Goal: Information Seeking & Learning: Check status

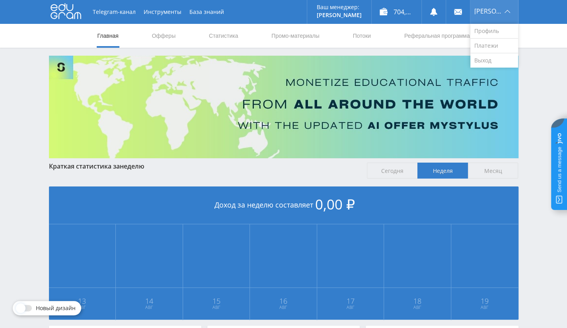
click at [481, 10] on div "[PERSON_NAME]" at bounding box center [494, 12] width 48 height 24
click at [499, 59] on link "Выход" at bounding box center [494, 60] width 48 height 14
click at [235, 36] on link "Статистика" at bounding box center [223, 36] width 31 height 24
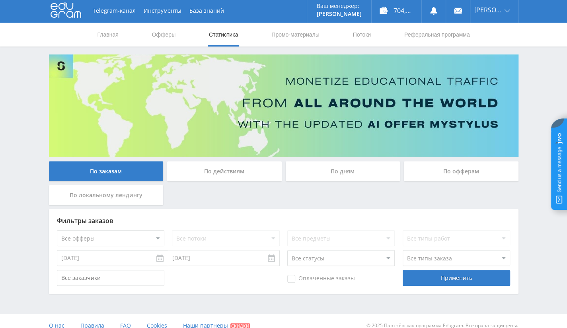
scroll to position [10, 0]
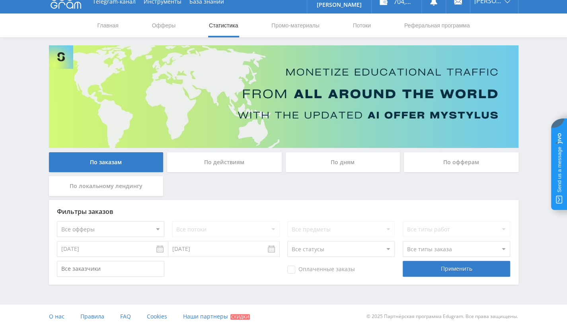
click at [488, 160] on div "По офферам" at bounding box center [461, 162] width 115 height 20
click at [0, 0] on input "По офферам" at bounding box center [0, 0] width 0 height 0
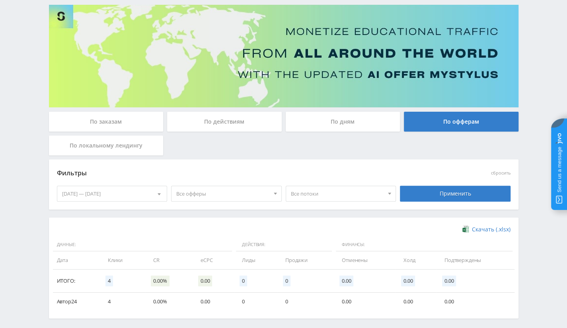
scroll to position [84, 0]
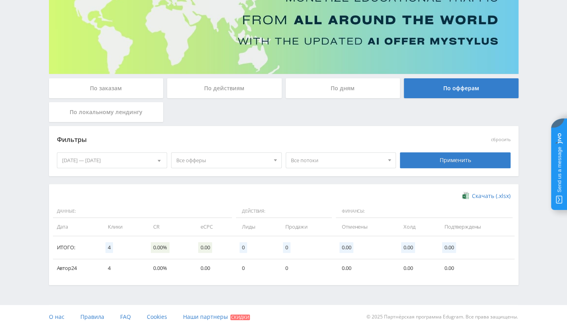
click at [120, 168] on div "13.08.2025 — 19.08.2025 Календарь Период Август, 2025 Пн Вт Ср Чт Пт Сб Вс 28 2…" at bounding box center [112, 160] width 115 height 22
click at [125, 163] on div "13.08.2025 — 19.08.2025" at bounding box center [112, 160] width 110 height 15
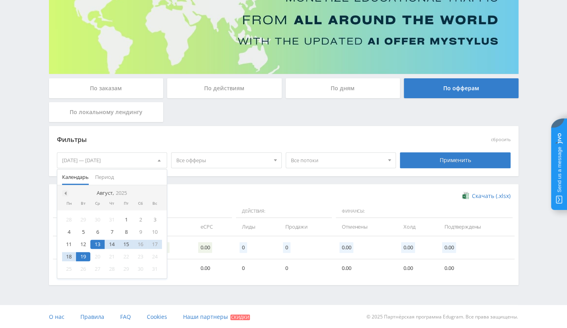
click at [66, 193] on div at bounding box center [65, 193] width 6 height 6
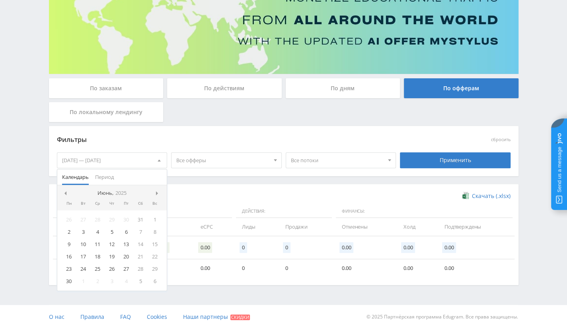
click at [66, 193] on div at bounding box center [65, 193] width 6 height 6
click at [69, 191] on nav "Май, 2025" at bounding box center [112, 193] width 110 height 16
click at [67, 191] on div at bounding box center [65, 193] width 6 height 6
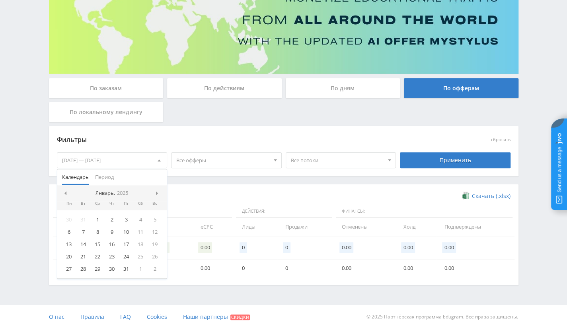
click at [67, 191] on div at bounding box center [65, 193] width 6 height 6
click at [151, 189] on nav "Декабрь, 2024" at bounding box center [112, 193] width 110 height 16
click at [156, 194] on div at bounding box center [158, 193] width 6 height 6
click at [98, 215] on div "1" at bounding box center [97, 219] width 14 height 9
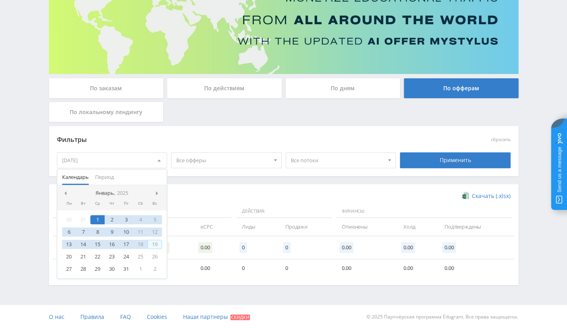
click at [152, 190] on nav "Январь, 2025" at bounding box center [112, 193] width 110 height 16
click at [68, 195] on nav "Январь, 2025" at bounding box center [112, 193] width 110 height 16
click at [64, 192] on span at bounding box center [64, 193] width 4 height 4
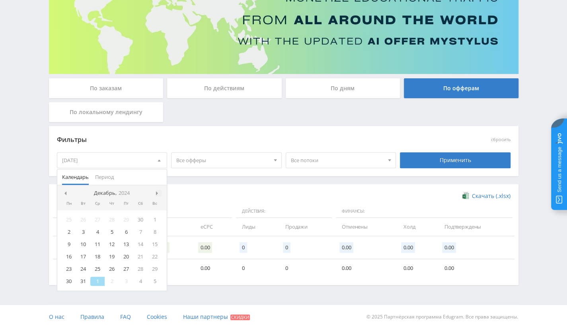
click at [160, 190] on div at bounding box center [158, 193] width 6 height 6
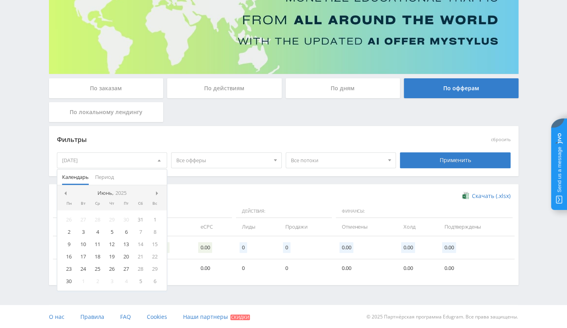
click at [160, 190] on div at bounding box center [158, 193] width 6 height 6
click at [160, 190] on nav "Июль, 2025" at bounding box center [112, 193] width 110 height 16
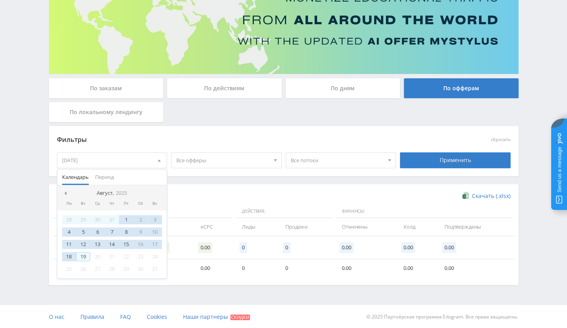
click at [82, 254] on div "19" at bounding box center [83, 256] width 14 height 9
click at [422, 159] on div "Применить" at bounding box center [455, 160] width 111 height 16
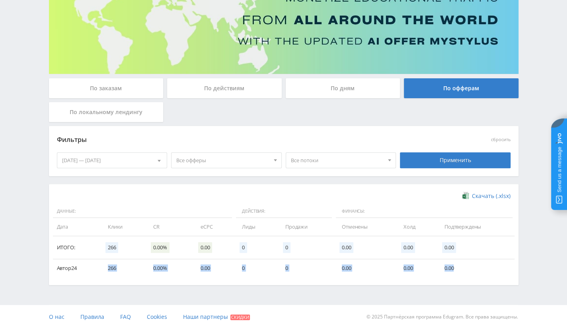
drag, startPoint x: 105, startPoint y: 266, endPoint x: 479, endPoint y: 260, distance: 373.8
click at [479, 260] on tr "Автор24 266 0.00% 0.00 0 0 0.00 0.00 0.00" at bounding box center [283, 268] width 461 height 18
click at [166, 270] on td "0.00%" at bounding box center [168, 268] width 47 height 18
click at [162, 249] on span "0.00%" at bounding box center [160, 247] width 18 height 11
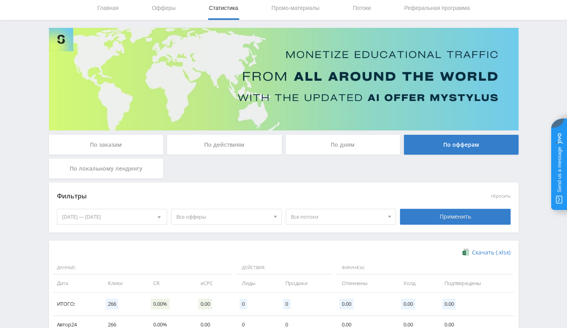
scroll to position [0, 0]
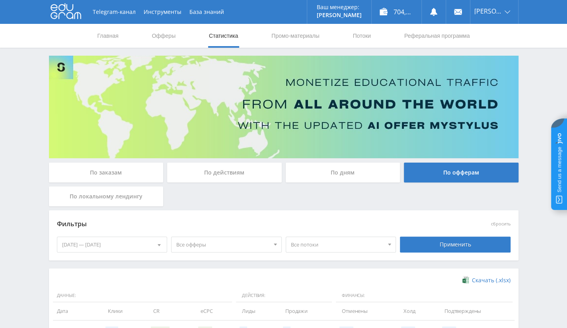
click at [125, 248] on div "01.01.2025 — 19.08.2025" at bounding box center [112, 244] width 110 height 15
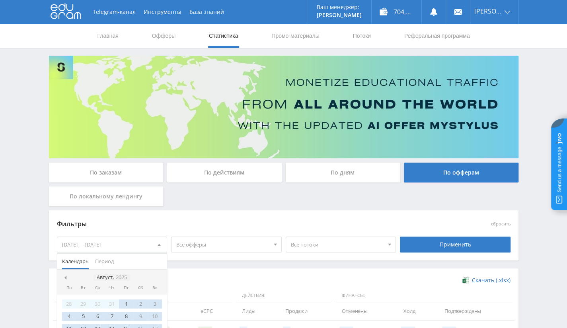
click at [120, 280] on icon "2025" at bounding box center [121, 277] width 11 height 6
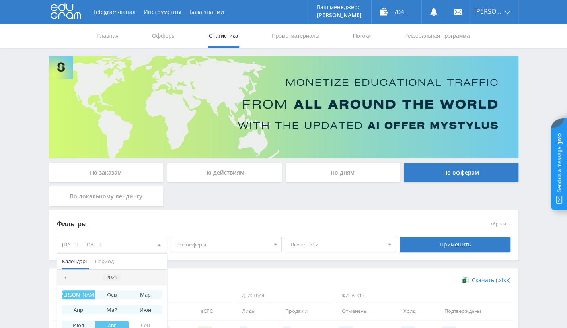
click at [115, 276] on div "2025" at bounding box center [111, 277] width 17 height 6
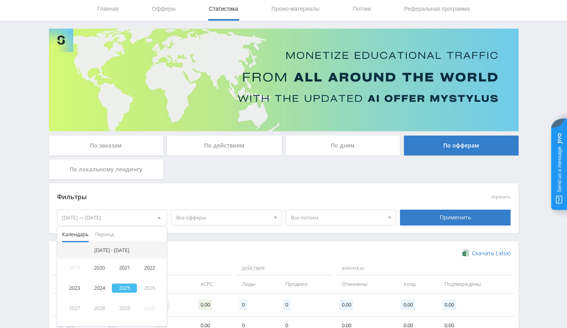
scroll to position [40, 0]
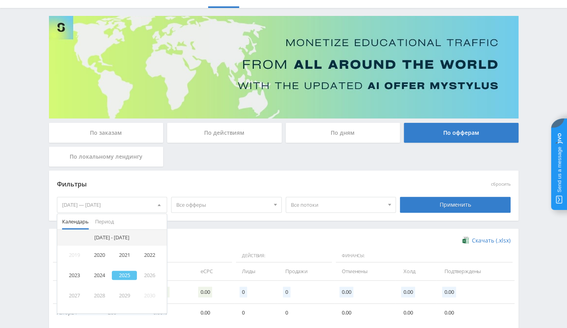
click at [108, 236] on div "2020 - 2029" at bounding box center [111, 238] width 41 height 6
click at [100, 257] on div "2020" at bounding box center [99, 255] width 25 height 9
click at [111, 251] on div "Фев" at bounding box center [111, 255] width 33 height 9
click at [245, 238] on div "Скачать (.xlsx)" at bounding box center [283, 241] width 453 height 8
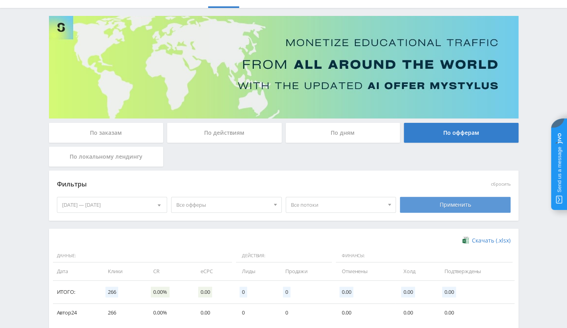
click at [412, 205] on div "Применить" at bounding box center [455, 205] width 111 height 16
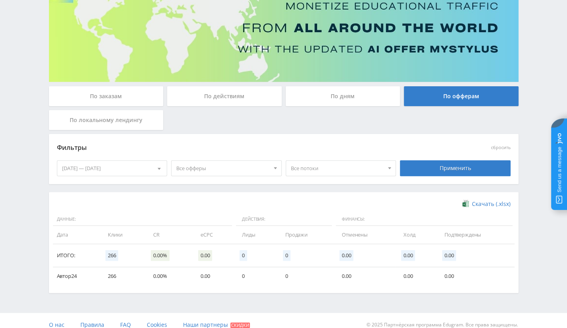
scroll to position [84, 0]
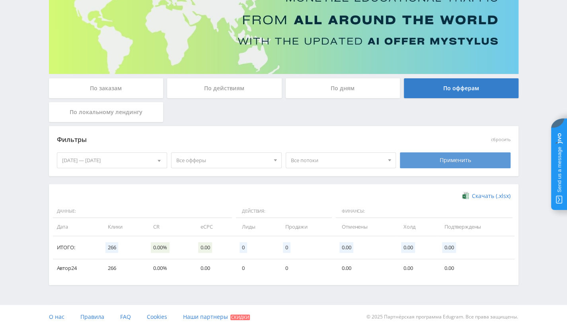
click at [447, 153] on div "Применить" at bounding box center [455, 160] width 111 height 16
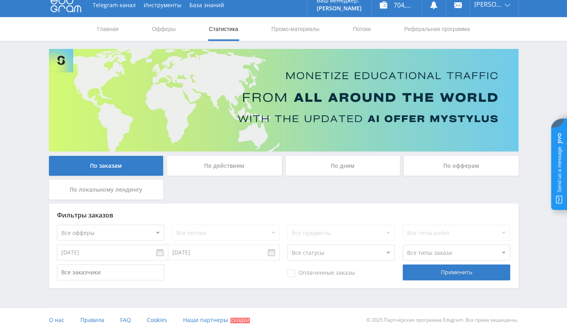
scroll to position [10, 0]
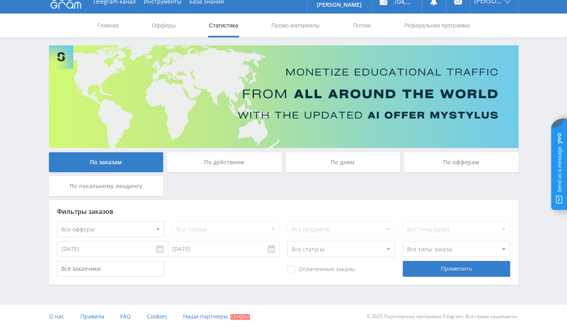
click at [217, 172] on div "По действиям" at bounding box center [224, 164] width 118 height 24
click at [262, 157] on div "По действиям" at bounding box center [224, 162] width 115 height 20
click at [0, 0] on input "По действиям" at bounding box center [0, 0] width 0 height 0
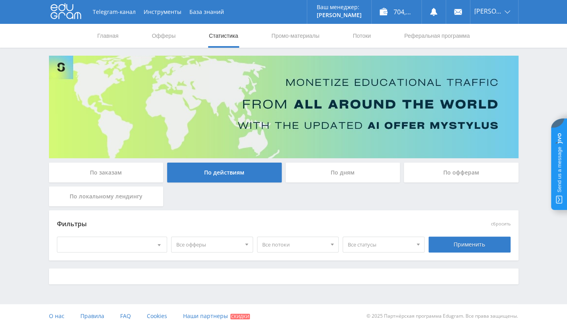
scroll to position [0, 0]
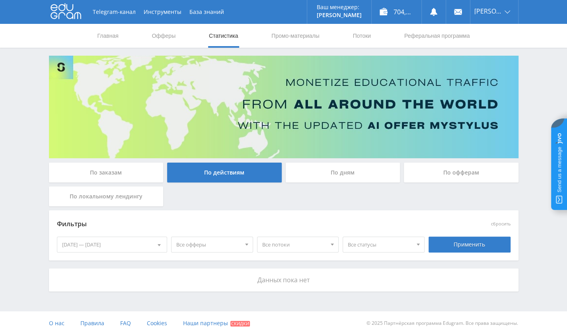
click at [338, 177] on div "По дням" at bounding box center [343, 173] width 115 height 20
click at [0, 0] on input "По дням" at bounding box center [0, 0] width 0 height 0
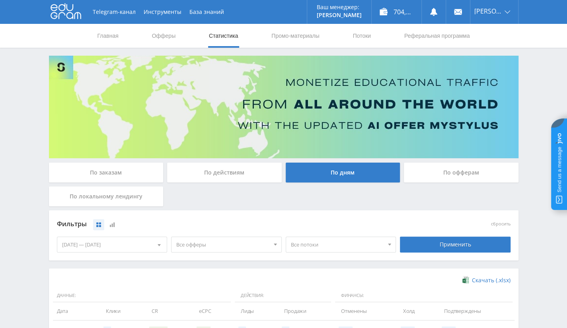
click at [449, 173] on div "По офферам" at bounding box center [461, 173] width 115 height 20
click at [0, 0] on input "По офферам" at bounding box center [0, 0] width 0 height 0
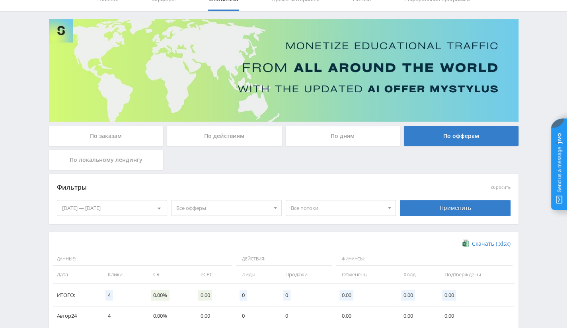
scroll to position [84, 0]
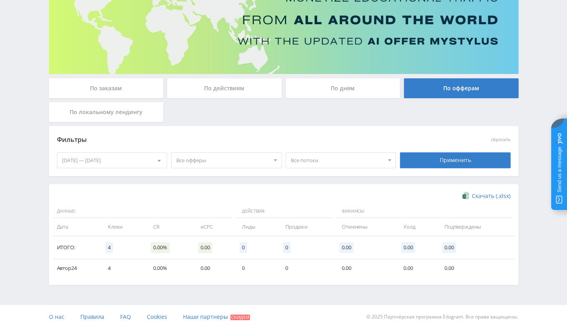
click at [121, 106] on div "По локальному лендингу" at bounding box center [106, 112] width 115 height 20
click at [0, 0] on input "По локальному лендингу" at bounding box center [0, 0] width 0 height 0
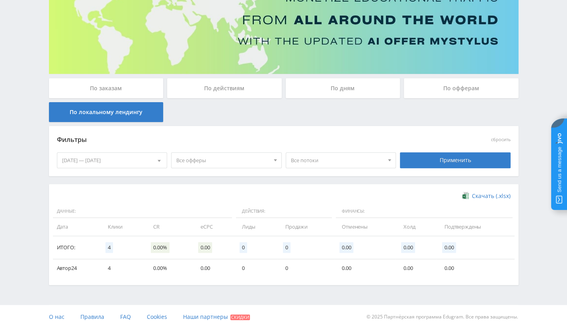
scroll to position [0, 0]
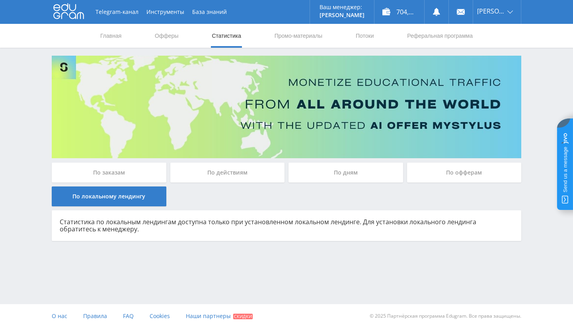
click at [99, 170] on div "По заказам" at bounding box center [109, 173] width 115 height 20
click at [0, 0] on input "По заказам" at bounding box center [0, 0] width 0 height 0
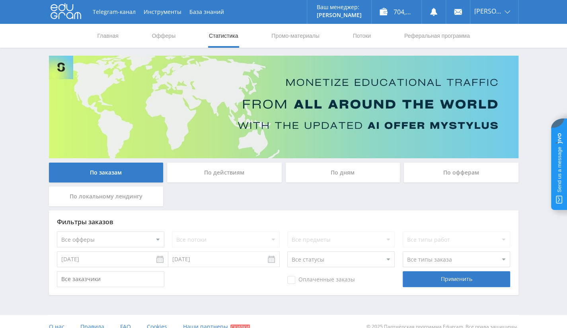
click at [249, 171] on div "По действиям" at bounding box center [224, 173] width 115 height 20
click at [0, 0] on input "По действиям" at bounding box center [0, 0] width 0 height 0
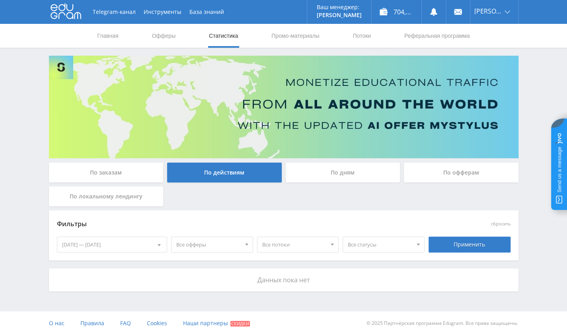
click at [445, 180] on div "По офферам" at bounding box center [461, 173] width 115 height 20
click at [0, 0] on input "По офферам" at bounding box center [0, 0] width 0 height 0
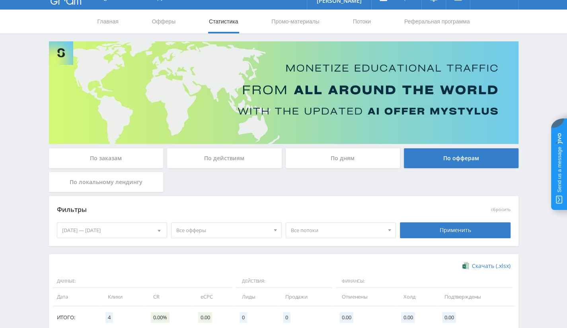
scroll to position [84, 0]
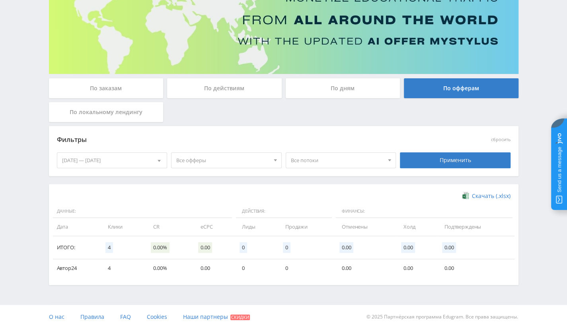
click at [122, 163] on div "13.08.2025 — 19.08.2025" at bounding box center [112, 160] width 110 height 15
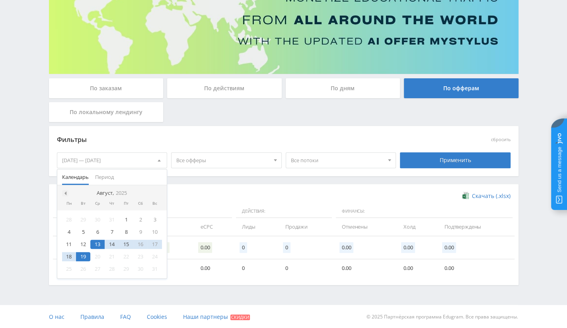
click at [64, 192] on span at bounding box center [64, 193] width 4 height 4
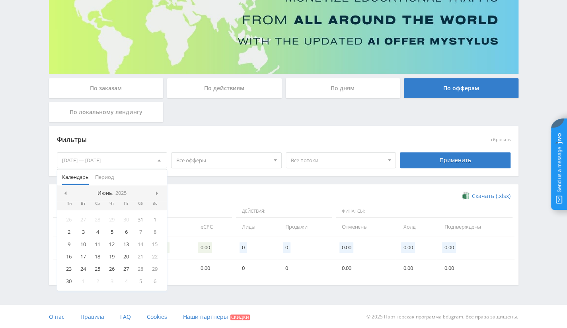
click at [64, 192] on span at bounding box center [64, 193] width 4 height 4
click at [157, 194] on span at bounding box center [158, 193] width 4 height 4
click at [154, 218] on div "1" at bounding box center [155, 219] width 14 height 9
click at [124, 92] on div "По заказам" at bounding box center [106, 88] width 115 height 20
click at [0, 0] on input "По заказам" at bounding box center [0, 0] width 0 height 0
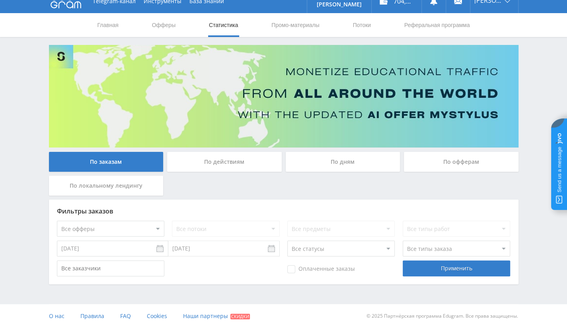
scroll to position [10, 0]
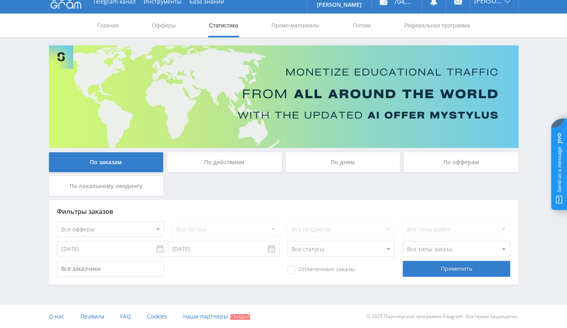
click at [128, 251] on body at bounding box center [283, 154] width 567 height 328
click at [159, 252] on input "12.08.2025" at bounding box center [112, 249] width 111 height 16
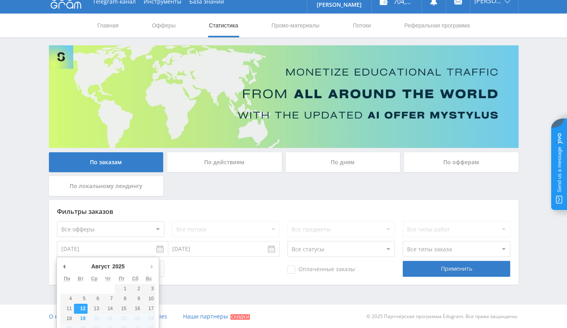
scroll to position [19, 0]
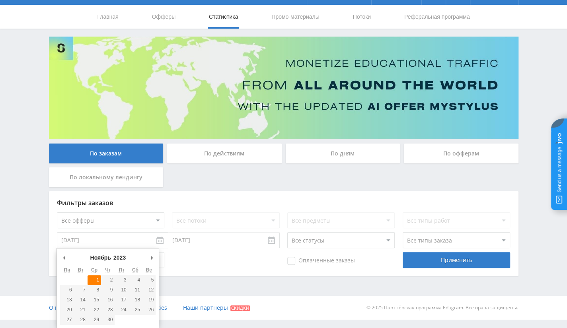
type input "01.11.2023"
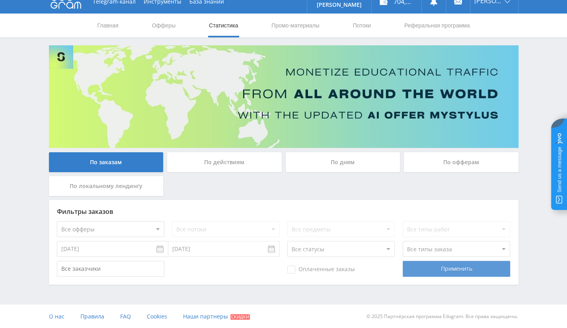
click at [433, 271] on div "Применить" at bounding box center [455, 269] width 107 height 16
click at [422, 270] on div "Применить" at bounding box center [455, 269] width 107 height 16
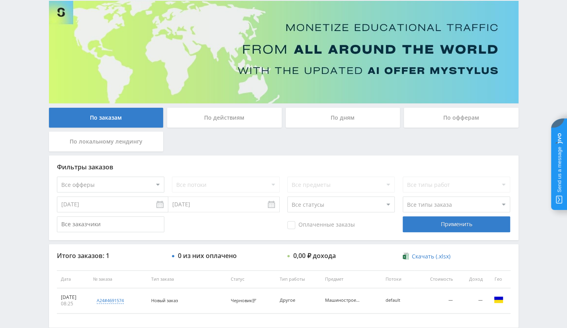
scroll to position [97, 0]
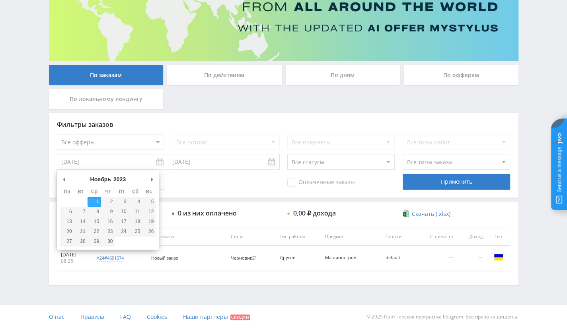
click at [96, 165] on input "01.11.2023" at bounding box center [112, 162] width 111 height 16
click at [118, 179] on select "2020 2021 2022 2023 2024 2025" at bounding box center [122, 179] width 21 height 8
click at [101, 179] on select "Январь Февраль Март Апрель Май Июнь Июль Август Сентябрь Октябрь Ноябрь Декабрь" at bounding box center [106, 179] width 34 height 8
drag, startPoint x: 252, startPoint y: 179, endPoint x: 418, endPoint y: 185, distance: 166.7
click at [252, 179] on div "Оплаченные заказы Применить" at bounding box center [283, 182] width 453 height 16
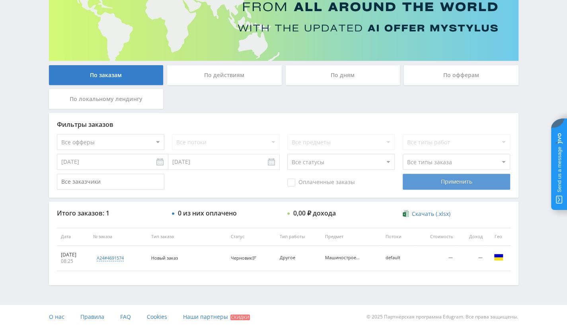
click at [449, 188] on div "Применить" at bounding box center [455, 182] width 107 height 16
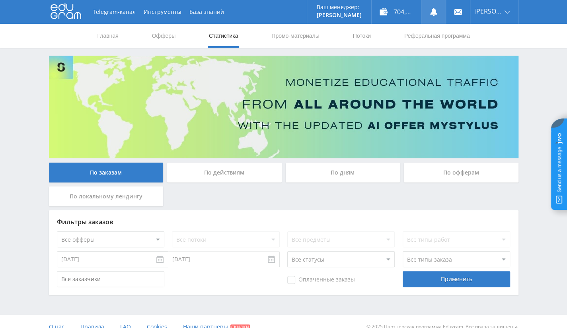
click at [437, 13] on icon at bounding box center [433, 12] width 8 height 8
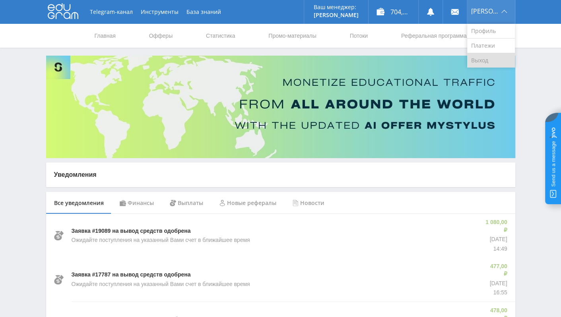
click at [488, 57] on link "Выход" at bounding box center [491, 60] width 48 height 14
